Goal: Transaction & Acquisition: Purchase product/service

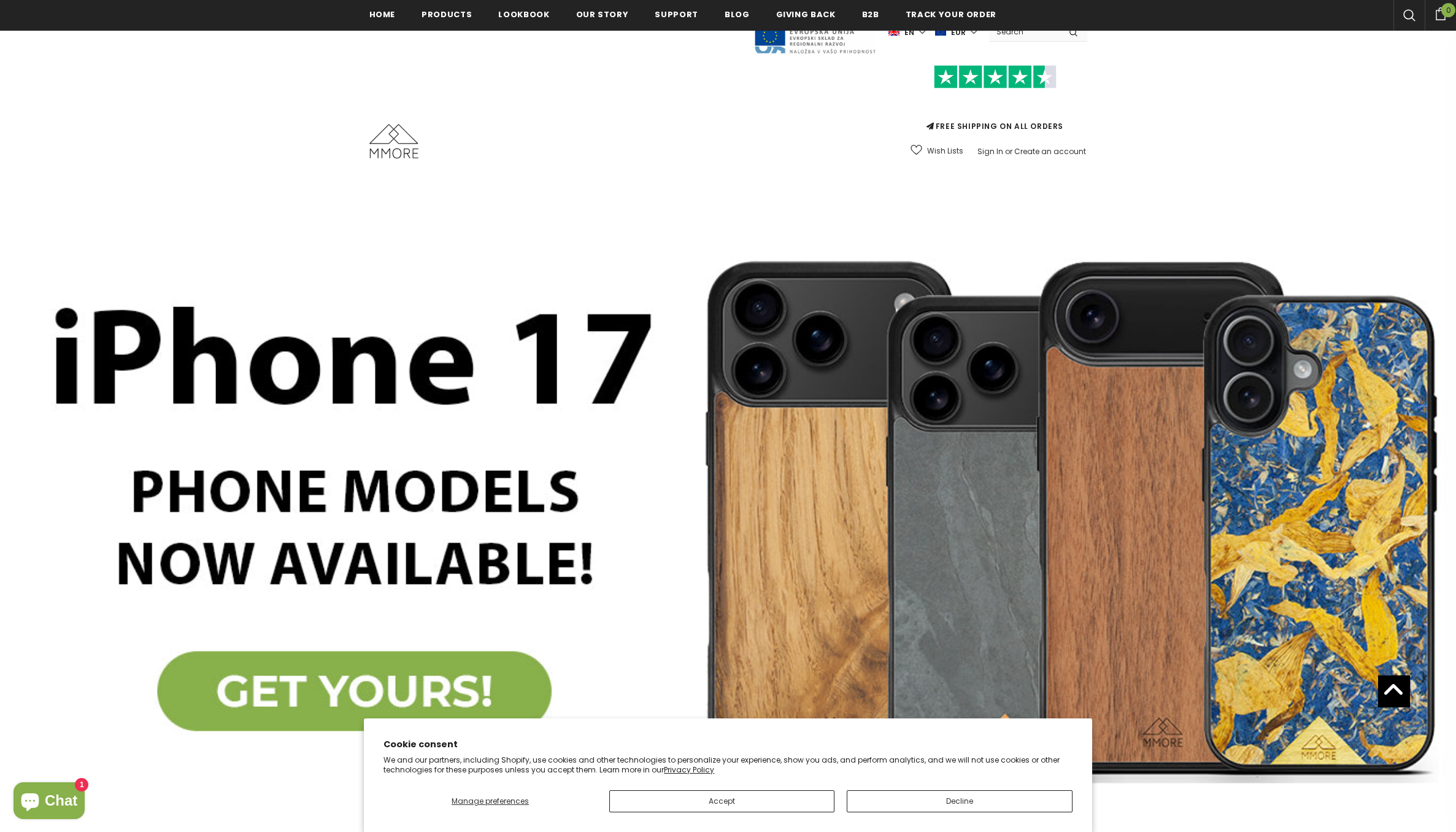
scroll to position [750, 0]
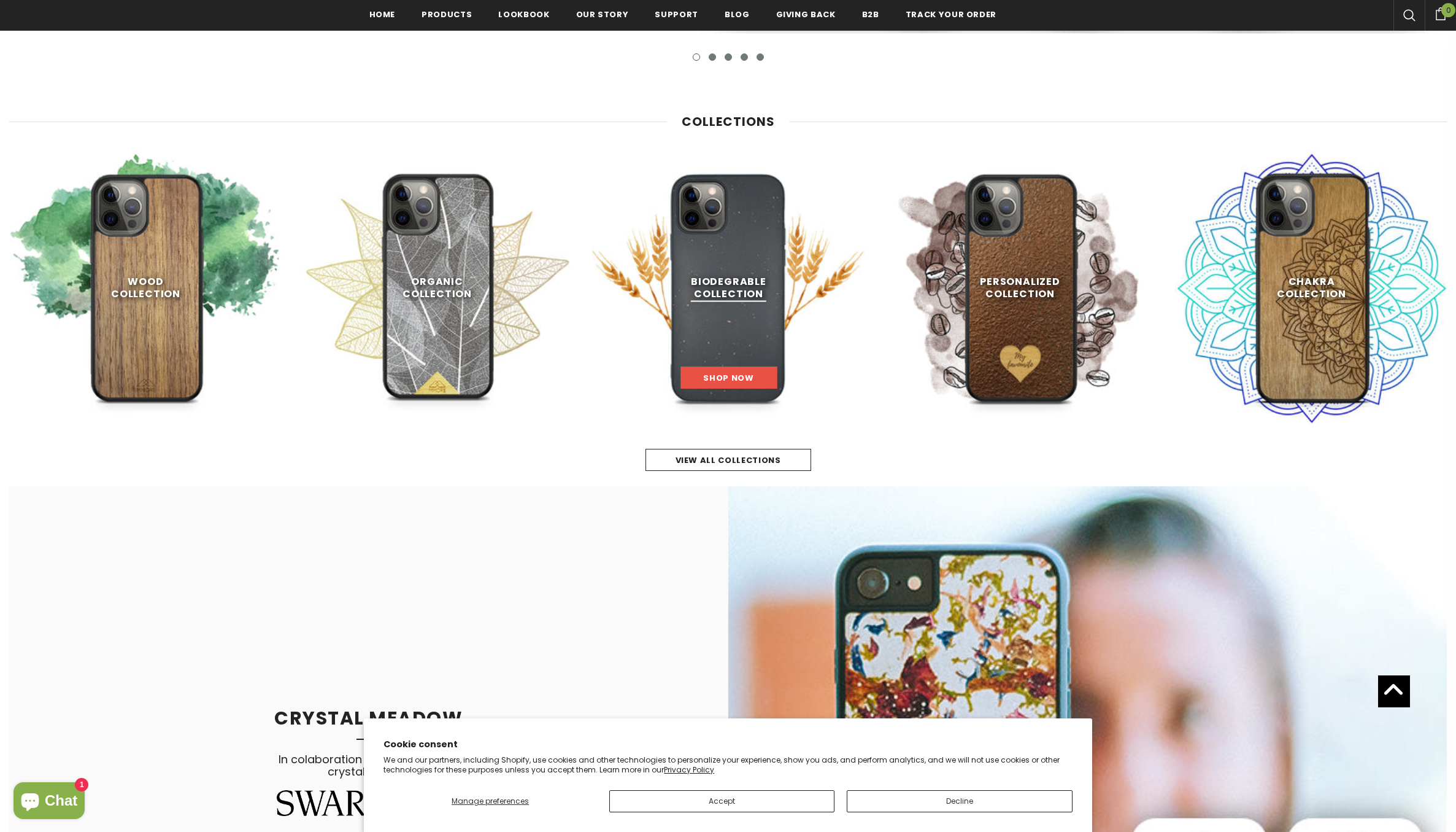
click at [749, 368] on link "Shop Now" at bounding box center [729, 377] width 96 height 22
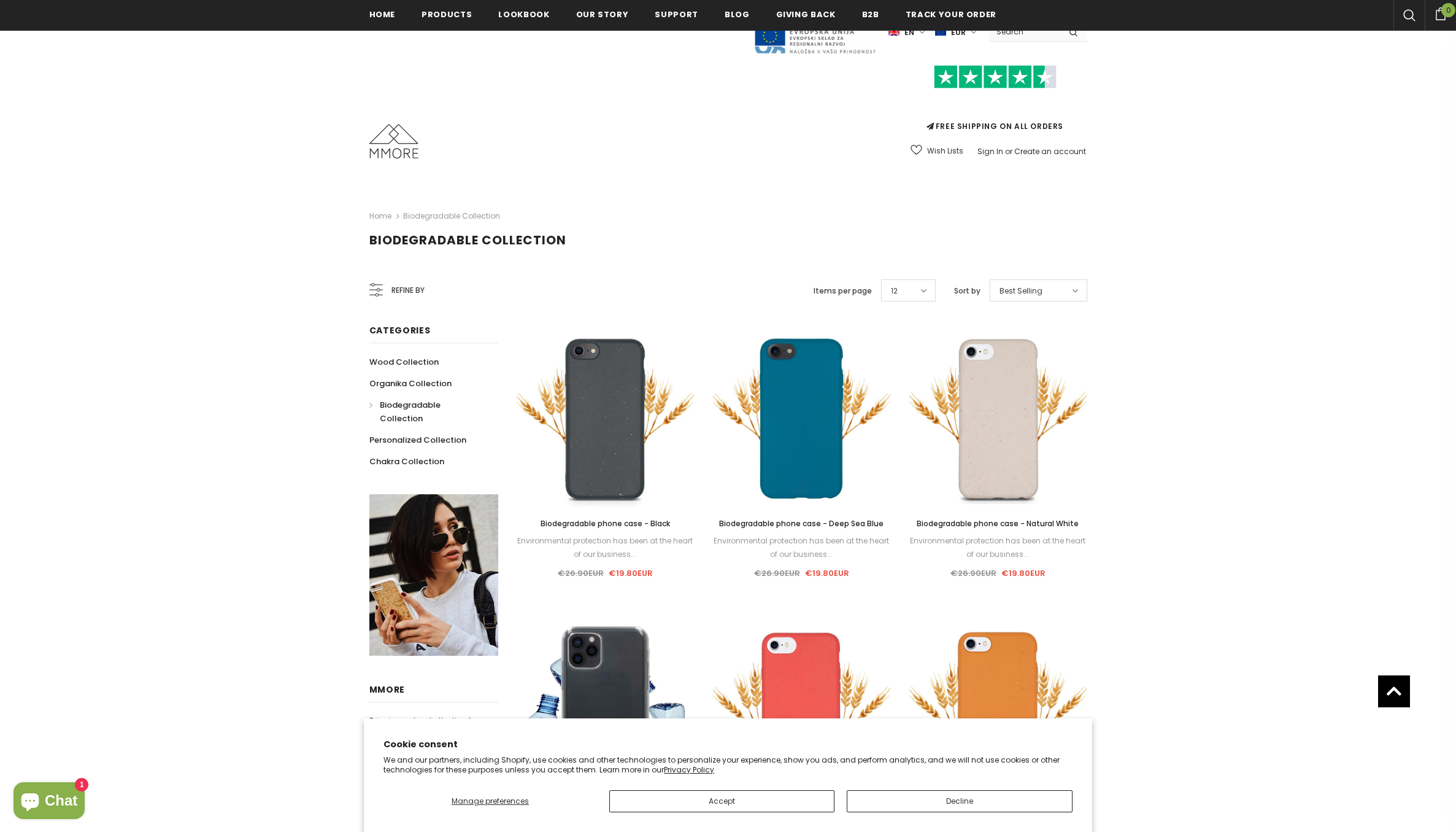
scroll to position [533, 0]
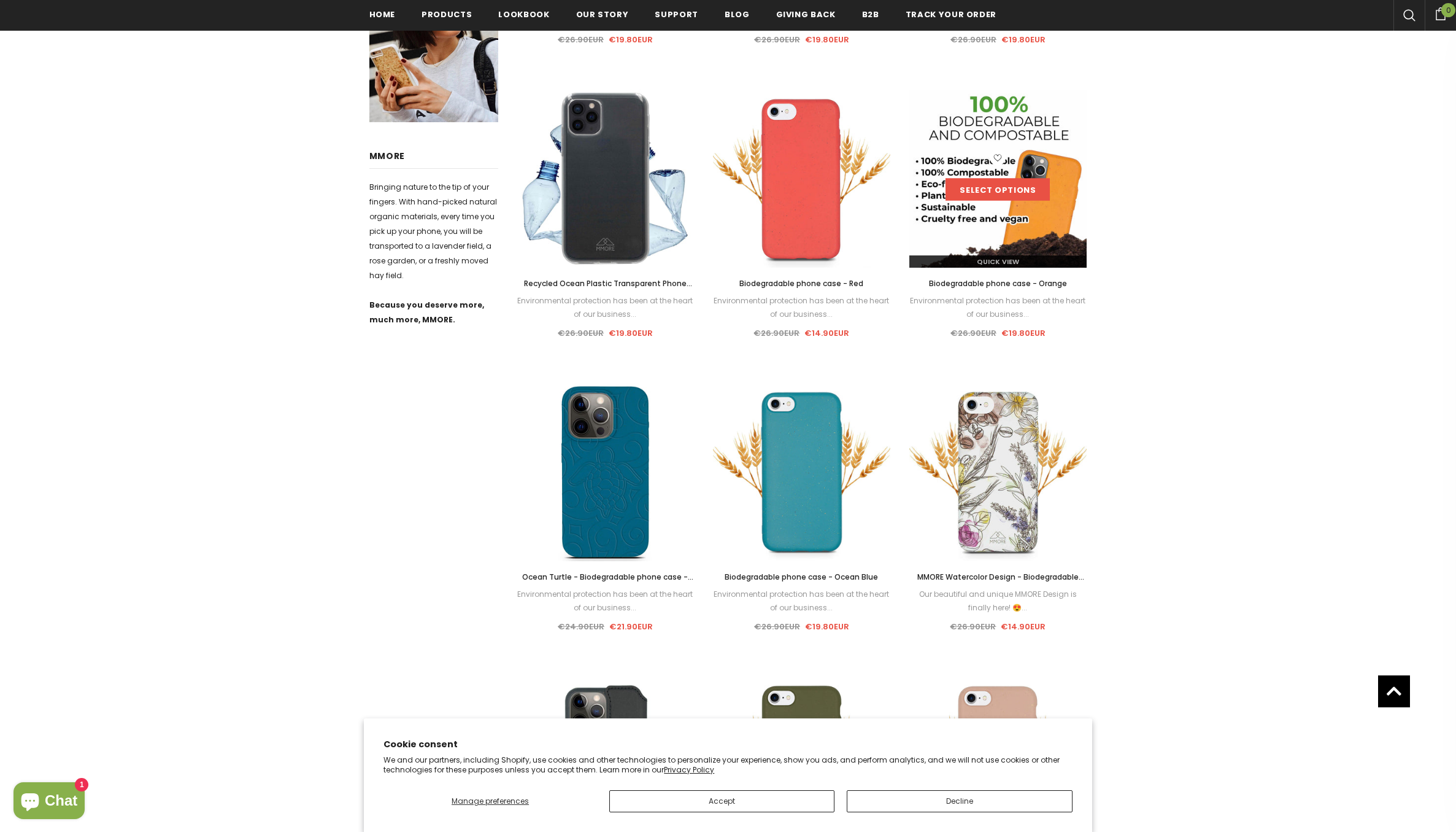
click at [970, 200] on link "Select options" at bounding box center [998, 190] width 105 height 22
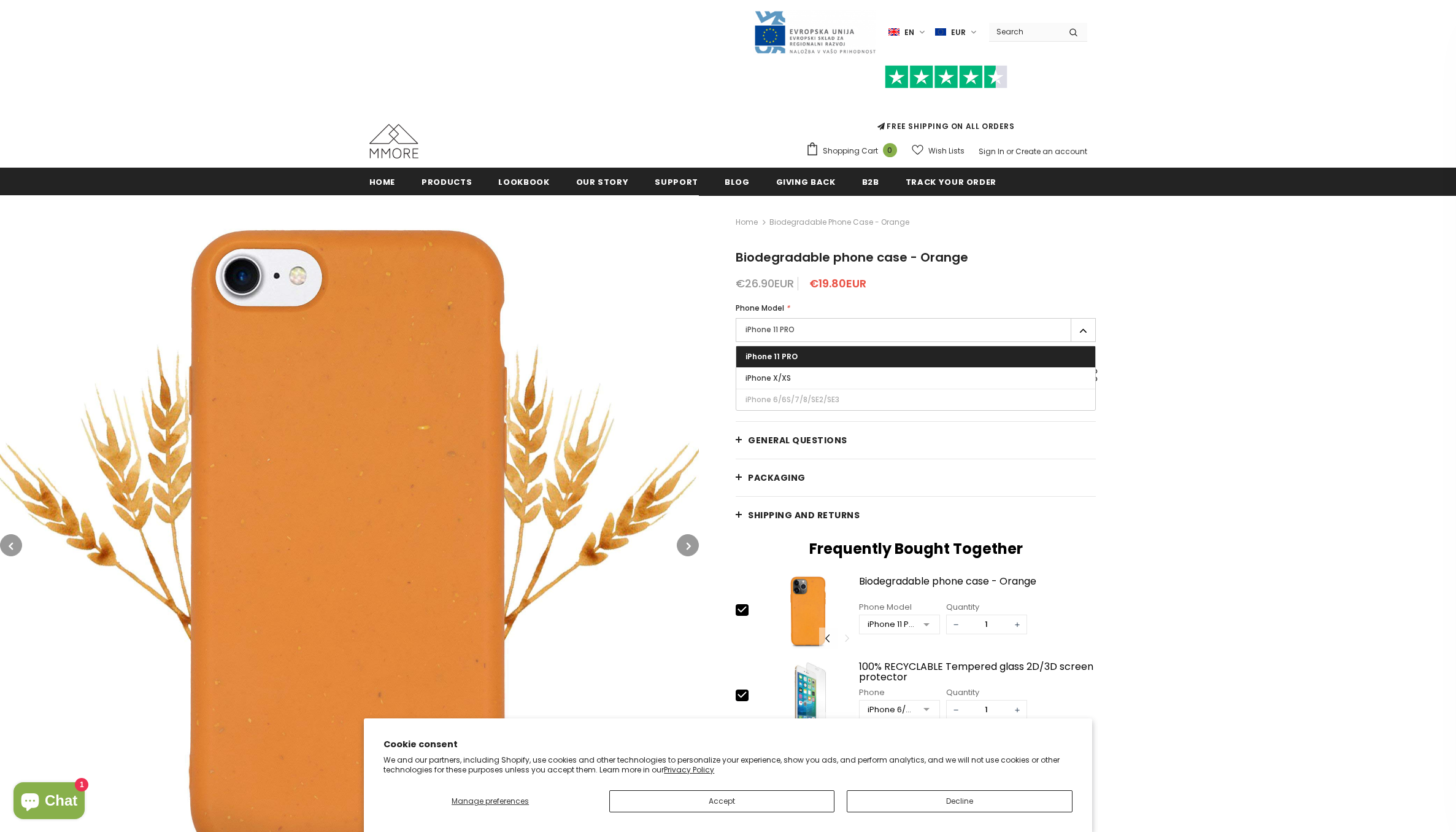
scroll to position [39, 0]
